Goal: Find specific page/section: Find specific page/section

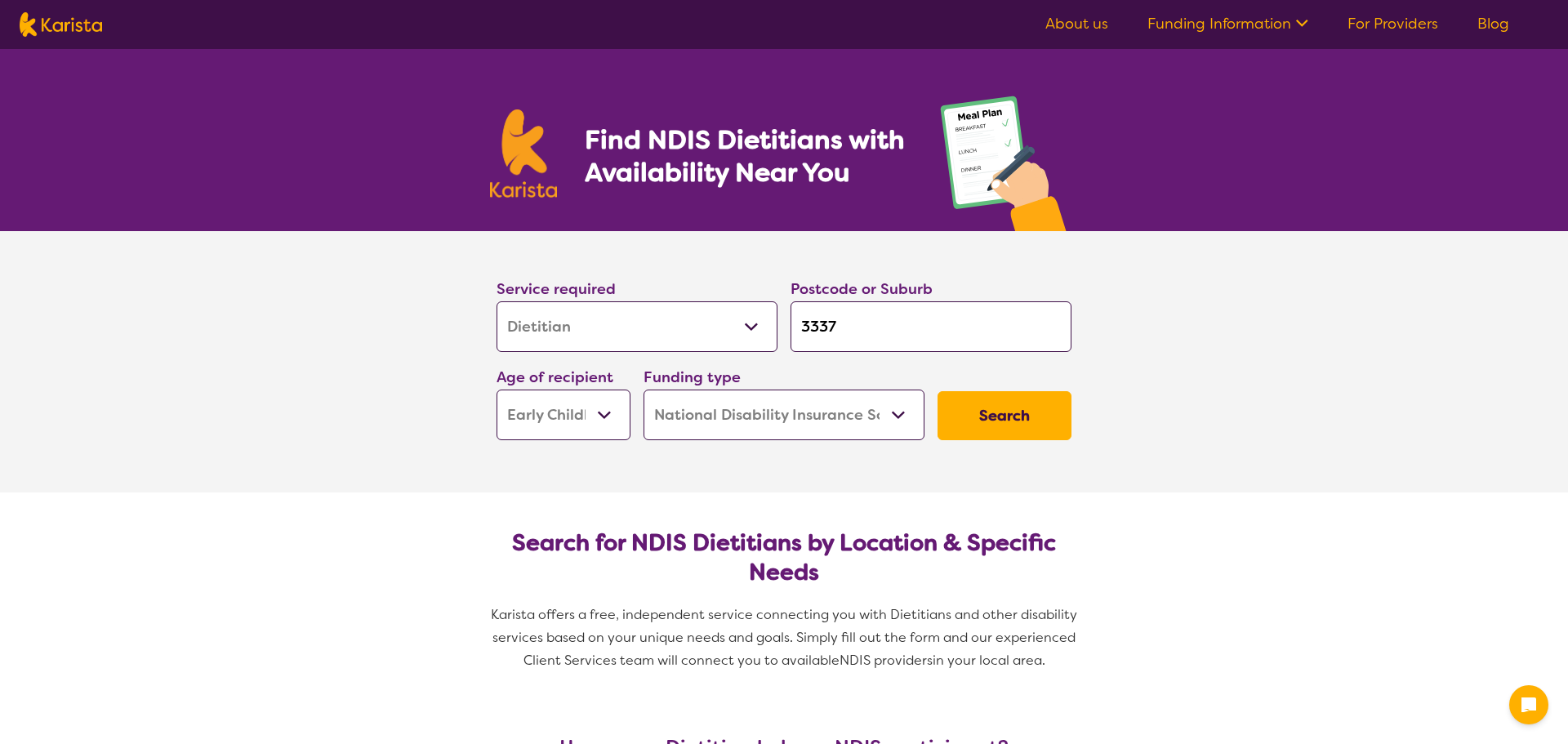
select select "Dietitian"
select select "EC"
select select "NDIS"
select select "Dietitian"
select select "EC"
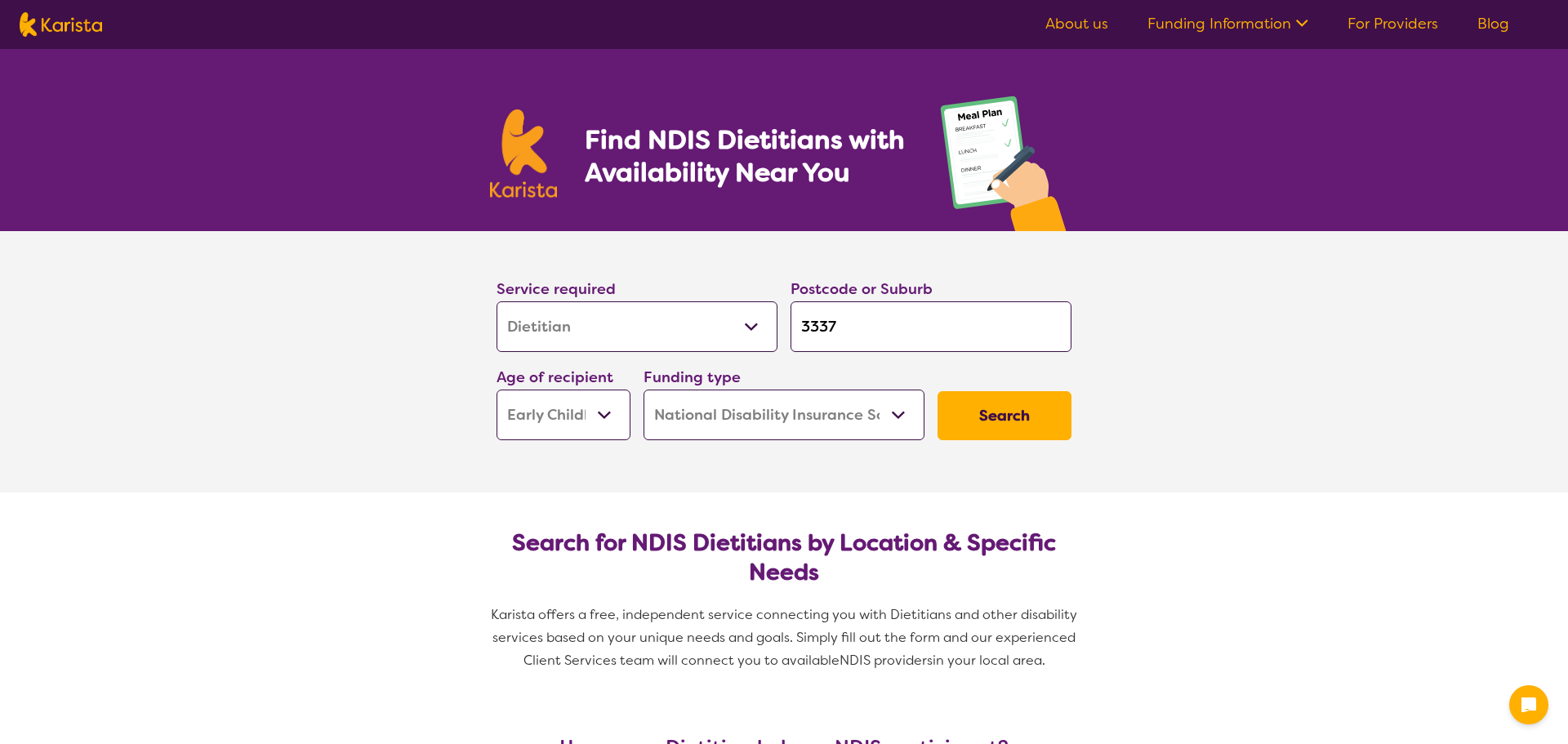
select select "NDIS"
click at [694, 318] on select "Allied Health Assistant Assessment ([MEDICAL_DATA] or [MEDICAL_DATA]) Behaviour…" at bounding box center [637, 326] width 281 height 51
click at [592, 403] on select "Early Childhood - 0 to 9 Child - 10 to 11 Adolescent - 12 to 17 Adult - 18 to 6…" at bounding box center [564, 414] width 134 height 51
select select "AD"
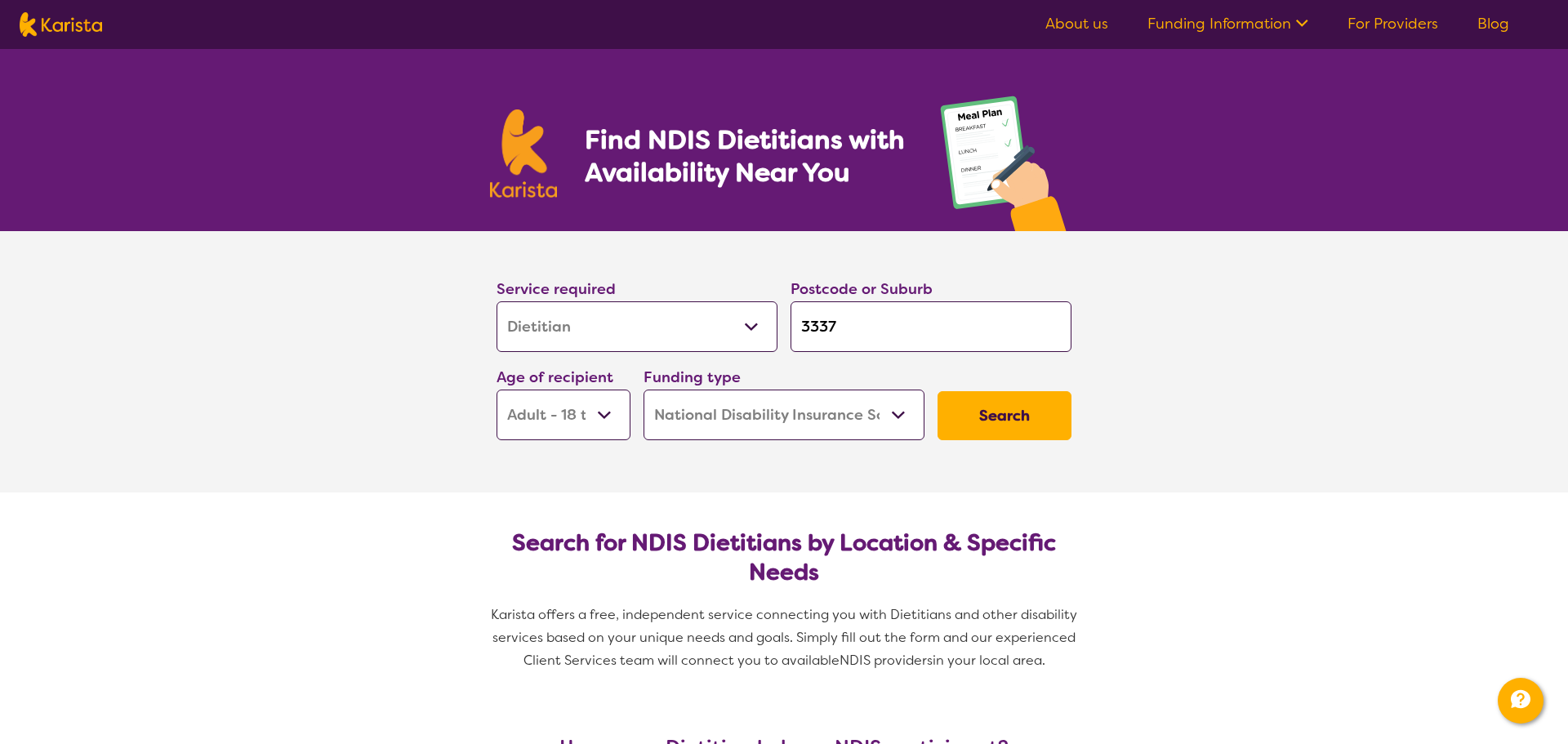
click at [497, 389] on select "Early Childhood - 0 to 9 Child - 10 to 11 Adolescent - 12 to 17 Adult - 18 to 6…" at bounding box center [564, 414] width 134 height 51
select select "AD"
click at [843, 423] on select "Home Care Package (HCP) National Disability Insurance Scheme (NDIS) I don't know" at bounding box center [784, 414] width 281 height 51
click at [644, 389] on select "Home Care Package (HCP) National Disability Insurance Scheme (NDIS) I don't know" at bounding box center [784, 414] width 281 height 51
click at [989, 408] on button "Search" at bounding box center [1004, 415] width 134 height 49
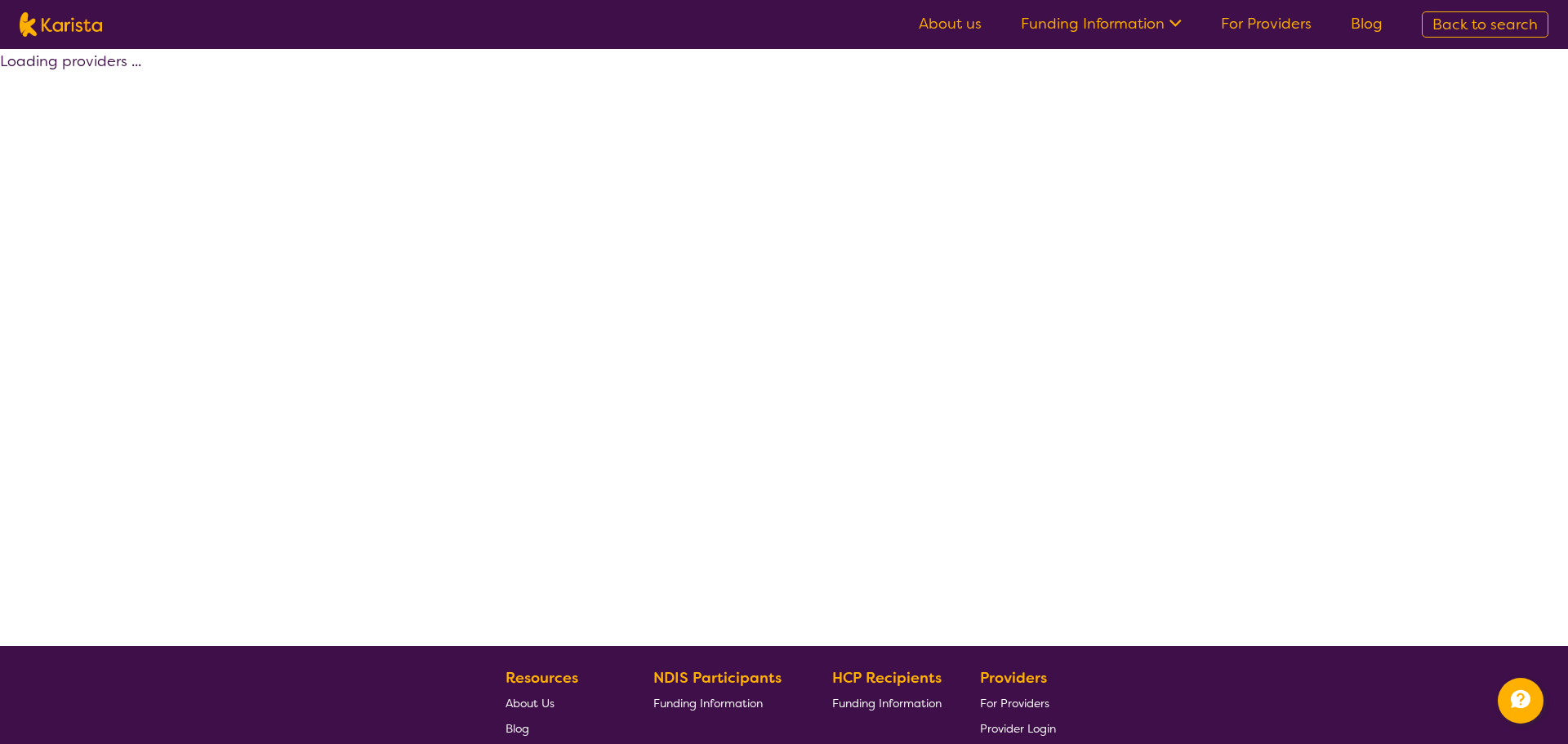
select select "by_score"
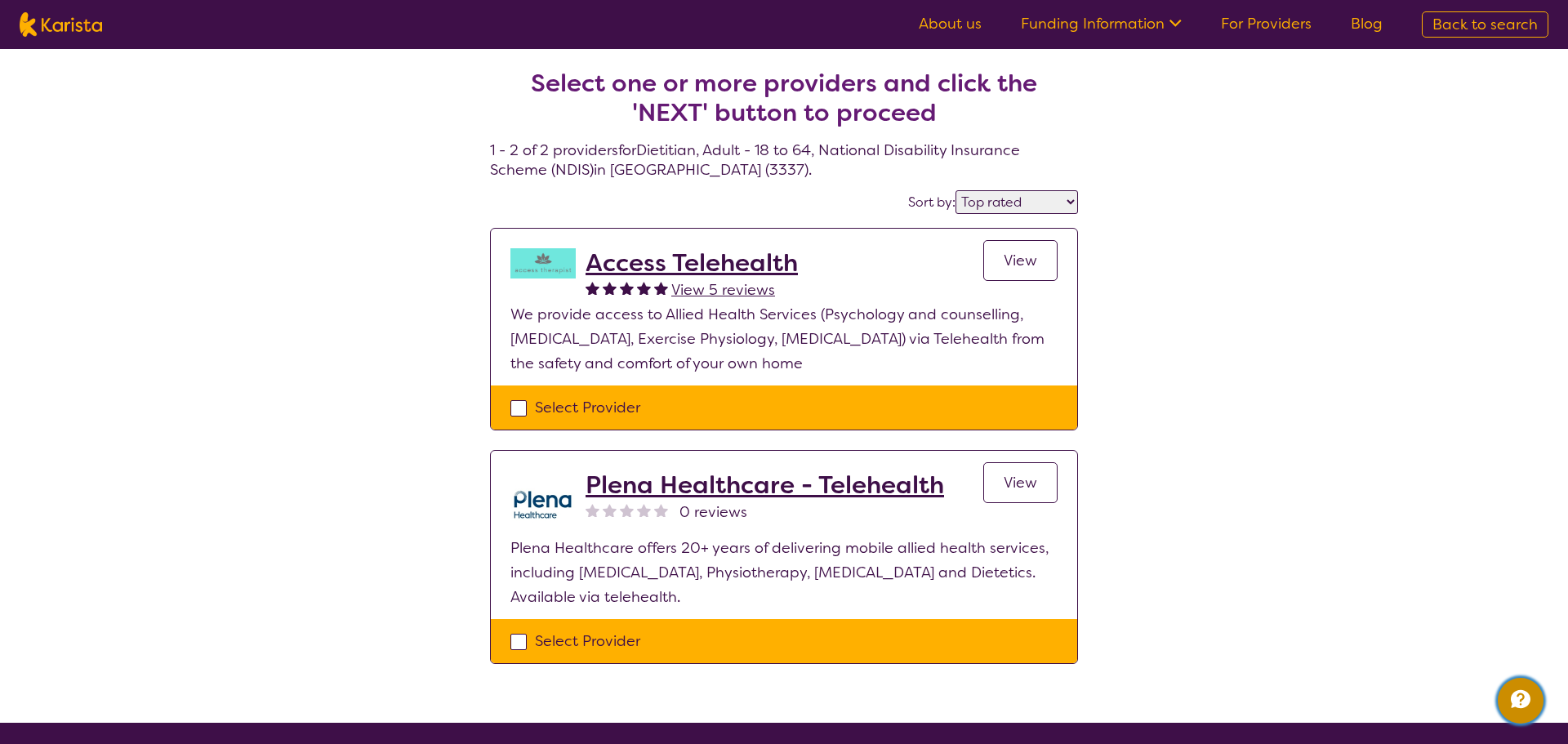
click at [1509, 690] on icon "Channel Menu" at bounding box center [1521, 698] width 33 height 33
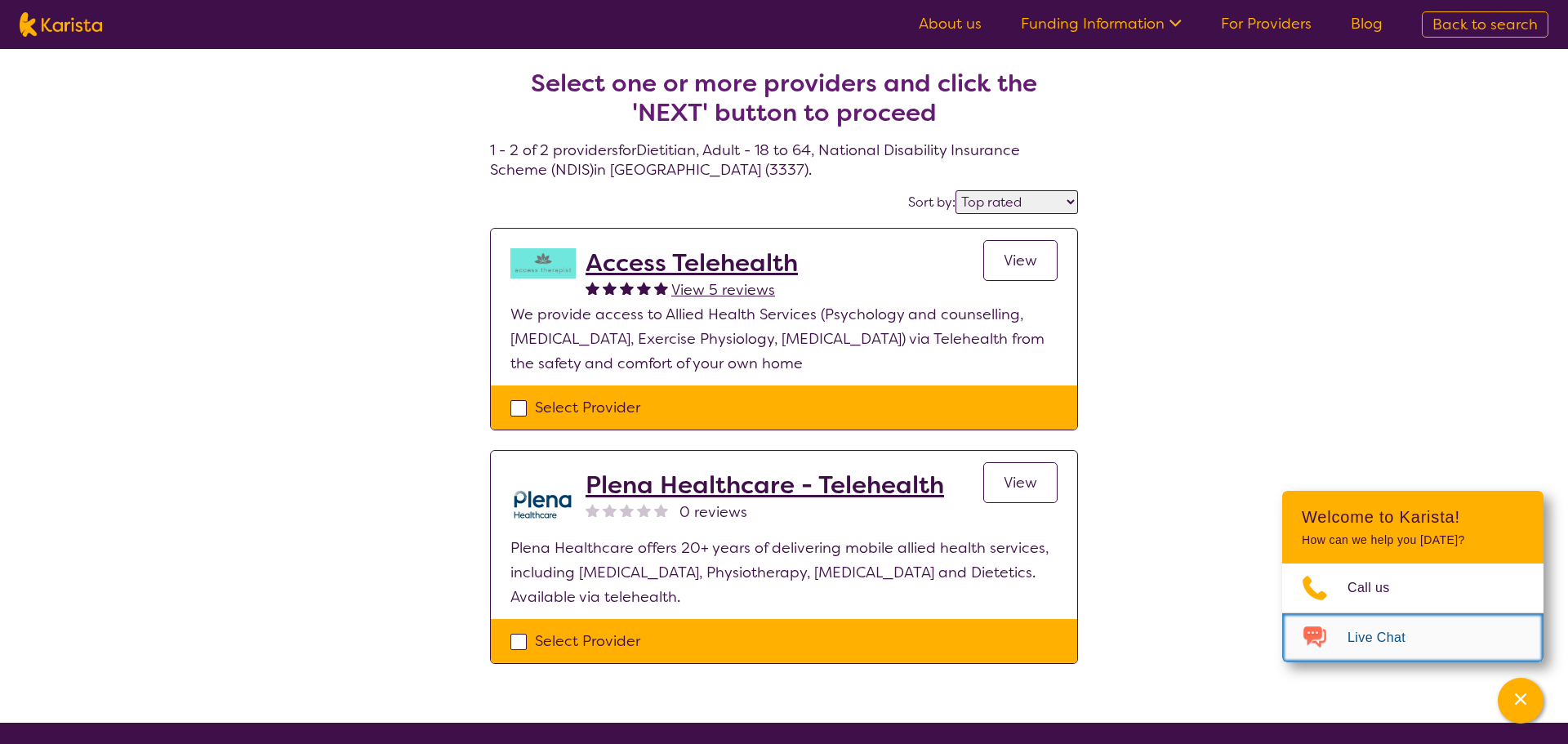
click at [1409, 637] on span "Live Chat" at bounding box center [1387, 638] width 78 height 24
